Goal: Navigation & Orientation: Find specific page/section

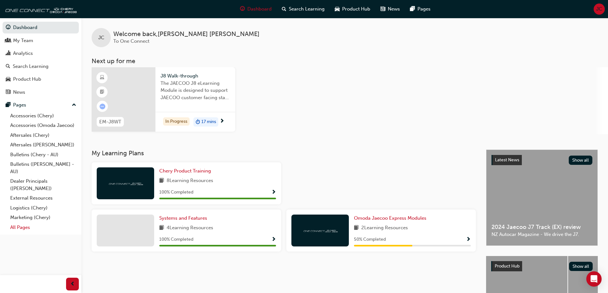
click at [19, 229] on link "All Pages" at bounding box center [43, 228] width 71 height 10
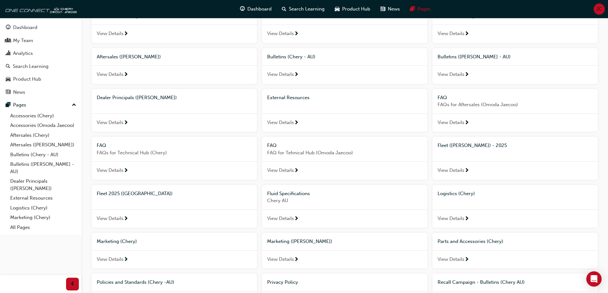
scroll to position [64, 0]
click at [121, 216] on span "View Details" at bounding box center [110, 218] width 27 height 7
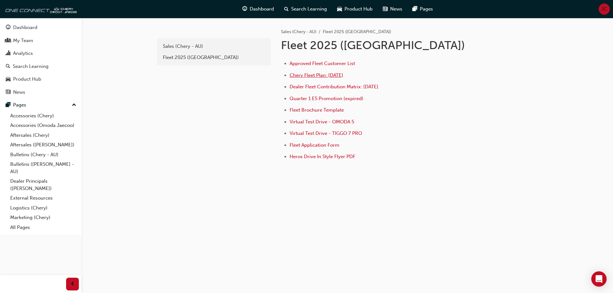
click at [317, 76] on span "Chery Fleet Plan: [DATE]" at bounding box center [317, 75] width 54 height 6
click at [316, 65] on span "Approved Fleet Customer List" at bounding box center [322, 64] width 65 height 6
